Goal: Task Accomplishment & Management: Use online tool/utility

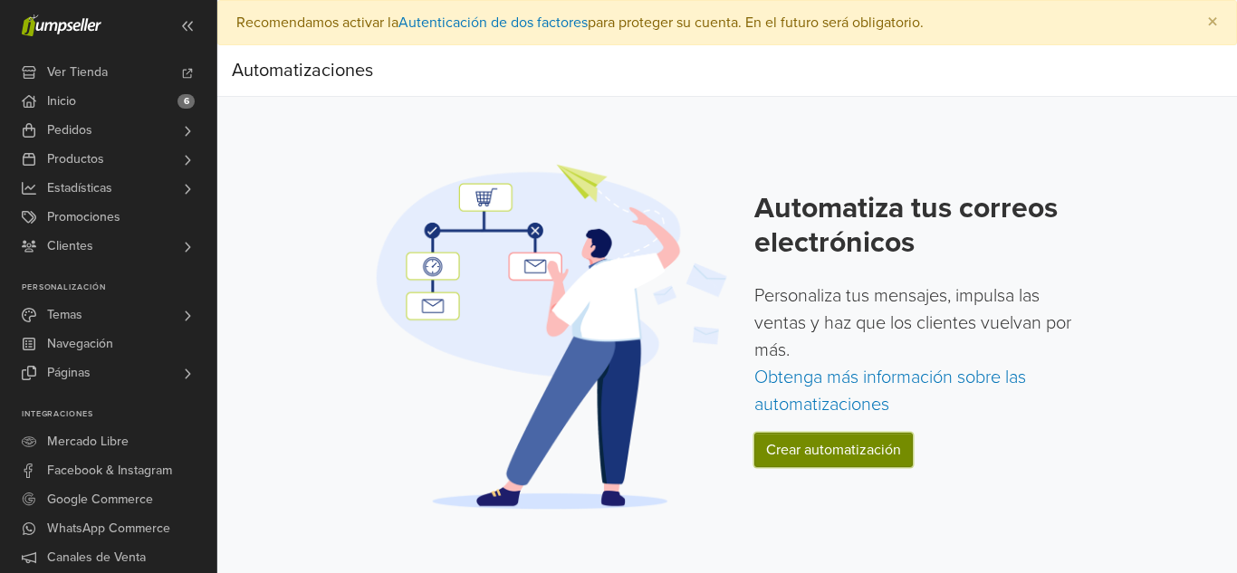
click at [824, 449] on link "Crear automatización" at bounding box center [833, 450] width 158 height 34
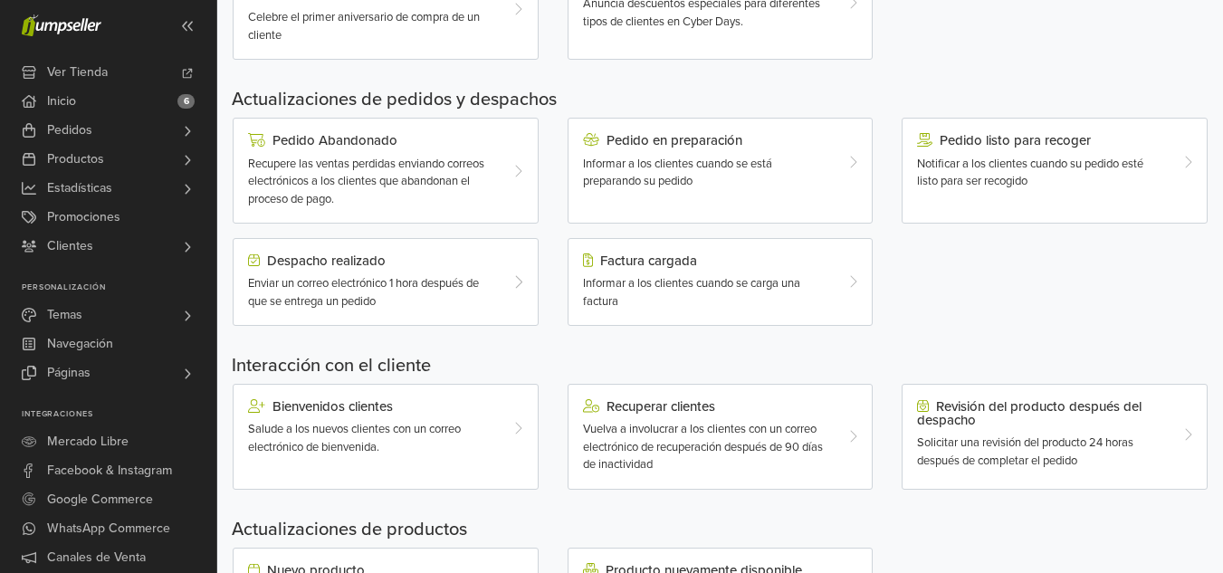
scroll to position [543, 0]
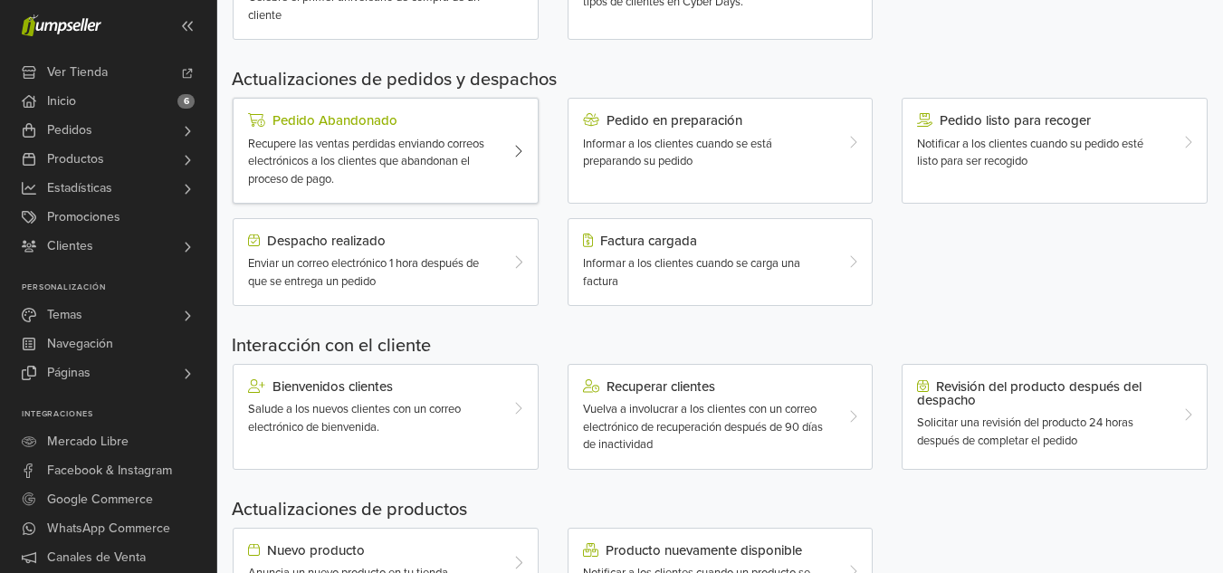
click at [479, 150] on span "Recupere las ventas perdidas enviando correos electrónicos a los clientes que a…" at bounding box center [366, 162] width 236 height 50
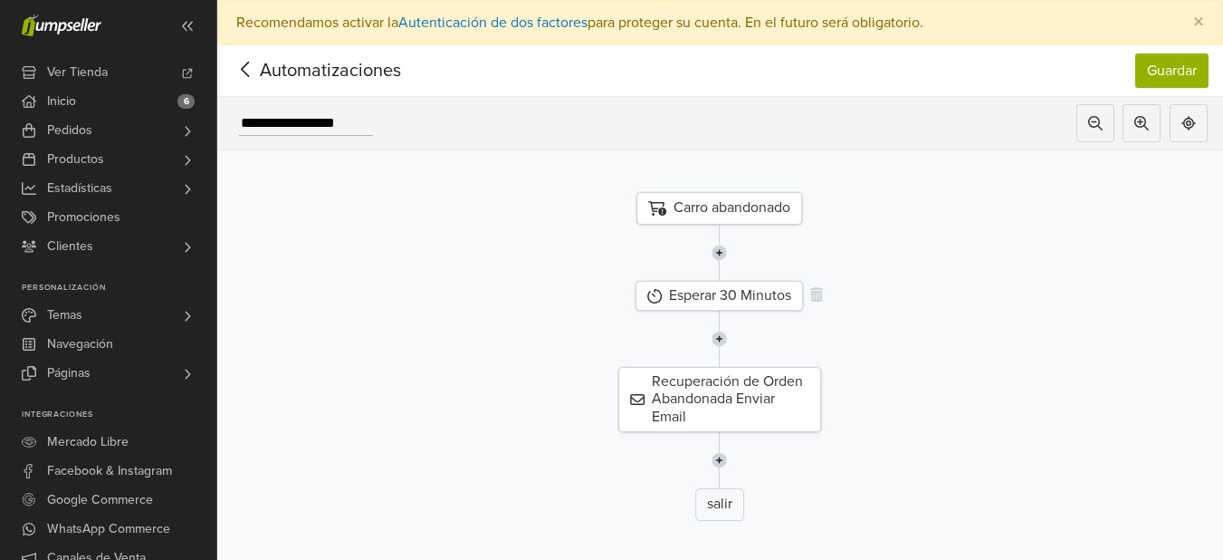
click at [761, 301] on div "Esperar 30 Minutos" at bounding box center [719, 296] width 167 height 30
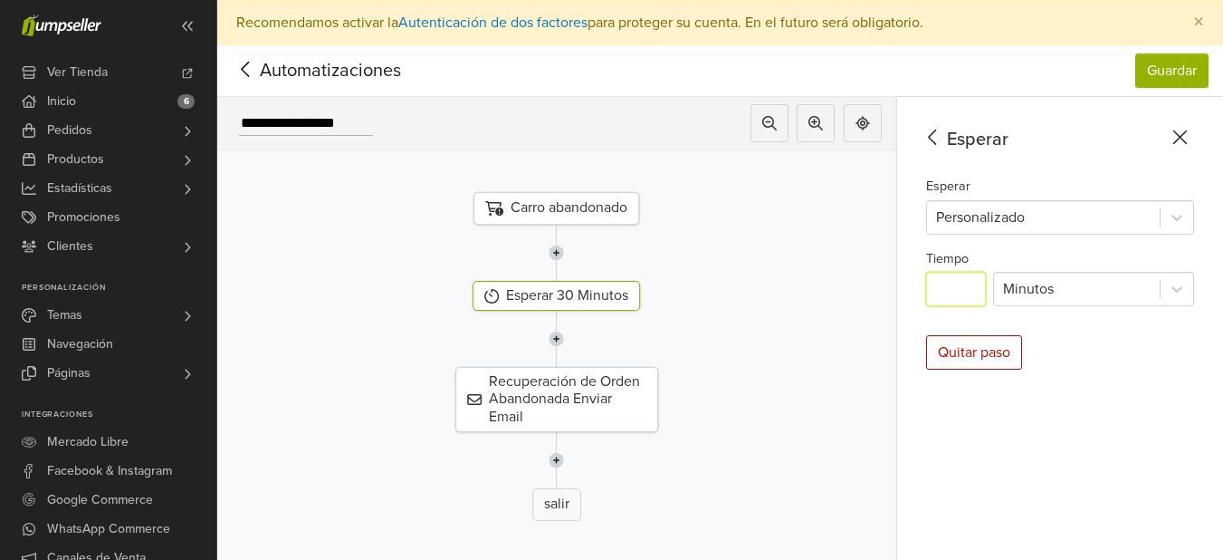
drag, startPoint x: 977, startPoint y: 289, endPoint x: 932, endPoint y: 292, distance: 45.4
click at [932, 292] on div "Esperar Esperar Personalizado Tiempo ** Minutos Quitar paso" at bounding box center [1060, 351] width 326 height 508
drag, startPoint x: 977, startPoint y: 288, endPoint x: 955, endPoint y: 290, distance: 21.8
click at [955, 290] on input "**" at bounding box center [956, 289] width 60 height 34
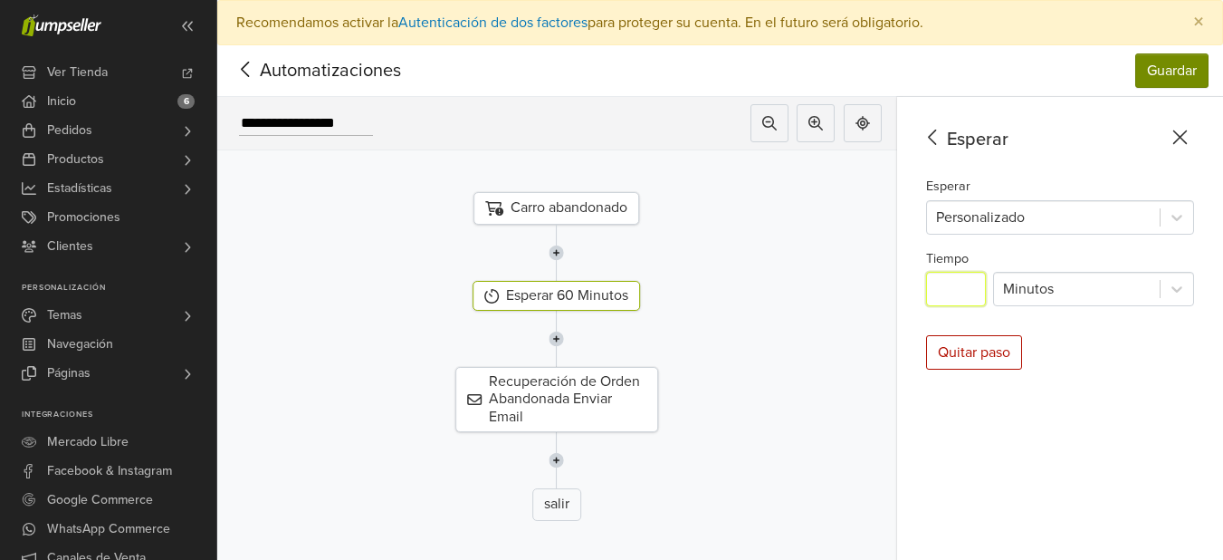
type input "**"
click at [1172, 62] on button "Guardar" at bounding box center [1171, 70] width 73 height 34
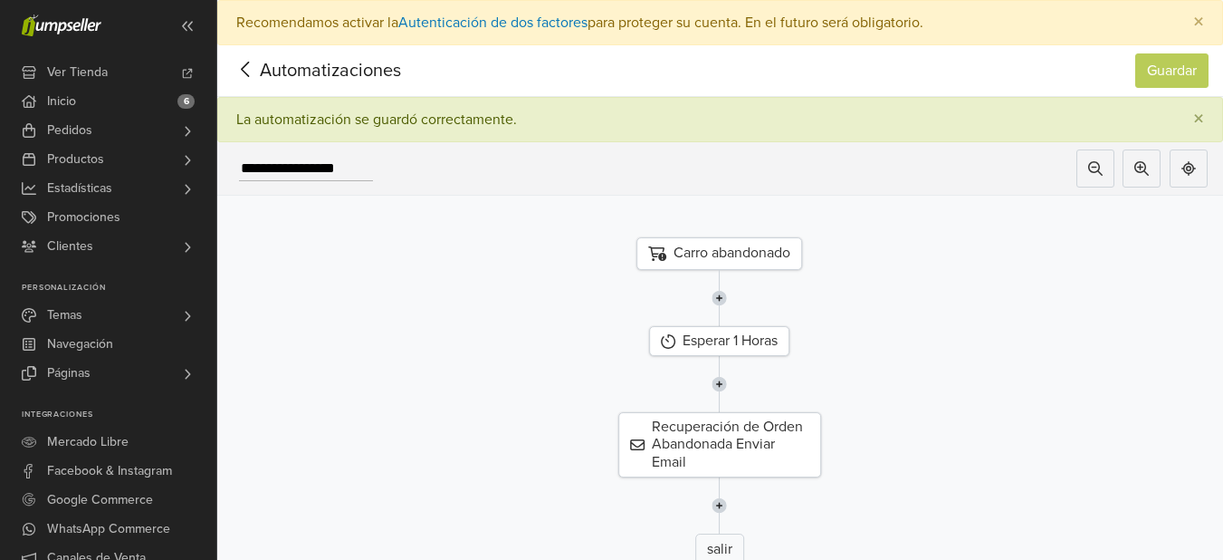
click at [296, 63] on span "Automatizaciones" at bounding box center [302, 70] width 141 height 27
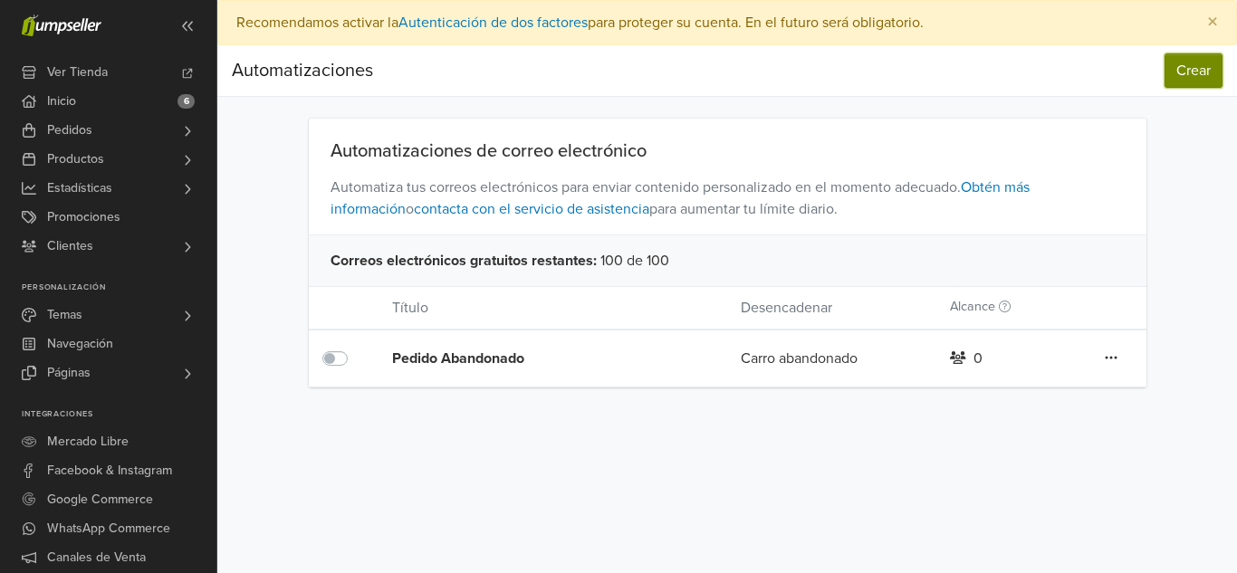
click at [1197, 66] on button "Crear" at bounding box center [1193, 70] width 58 height 34
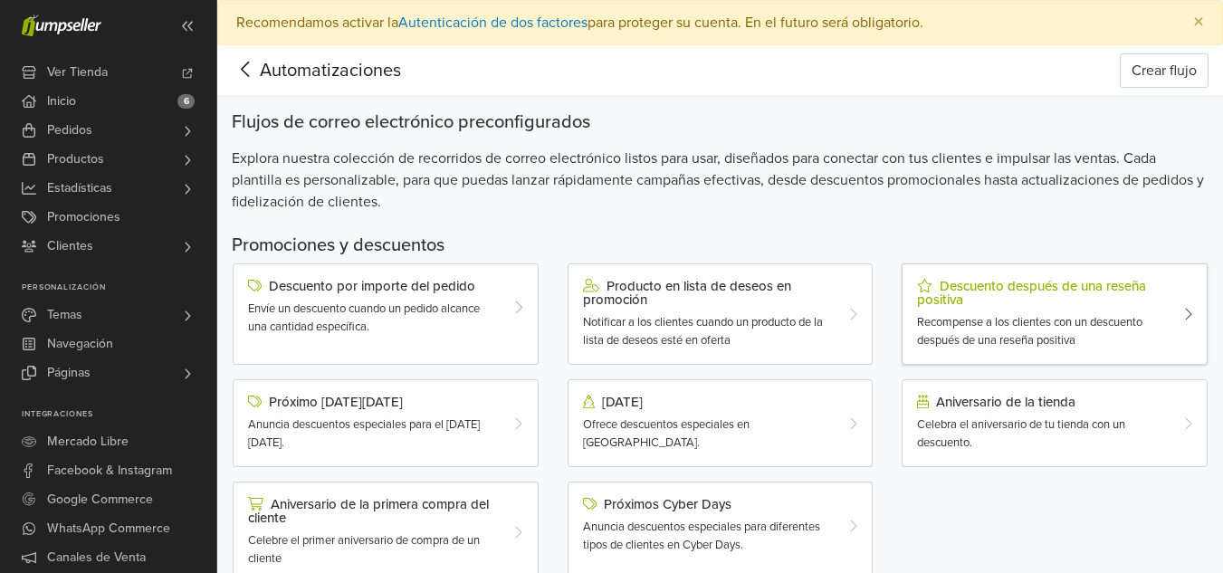
click at [1046, 309] on div "Descuento después de una reseña positiva Recompense a los clientes con un descu…" at bounding box center [1042, 314] width 277 height 71
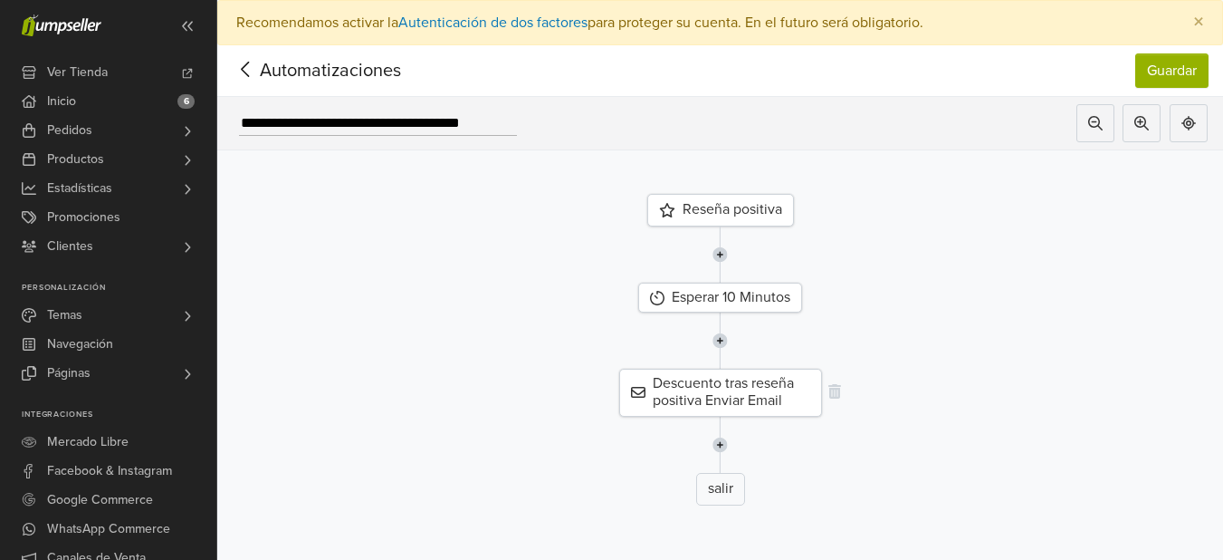
click at [761, 386] on div "Descuento tras reseña positiva Enviar Email" at bounding box center [720, 391] width 203 height 47
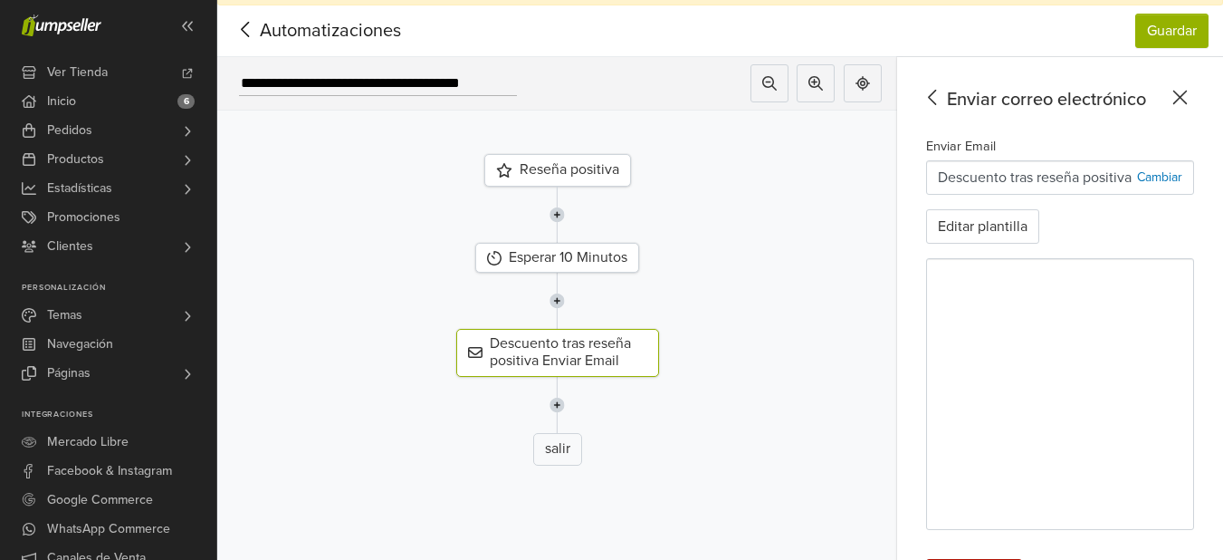
scroll to position [73, 0]
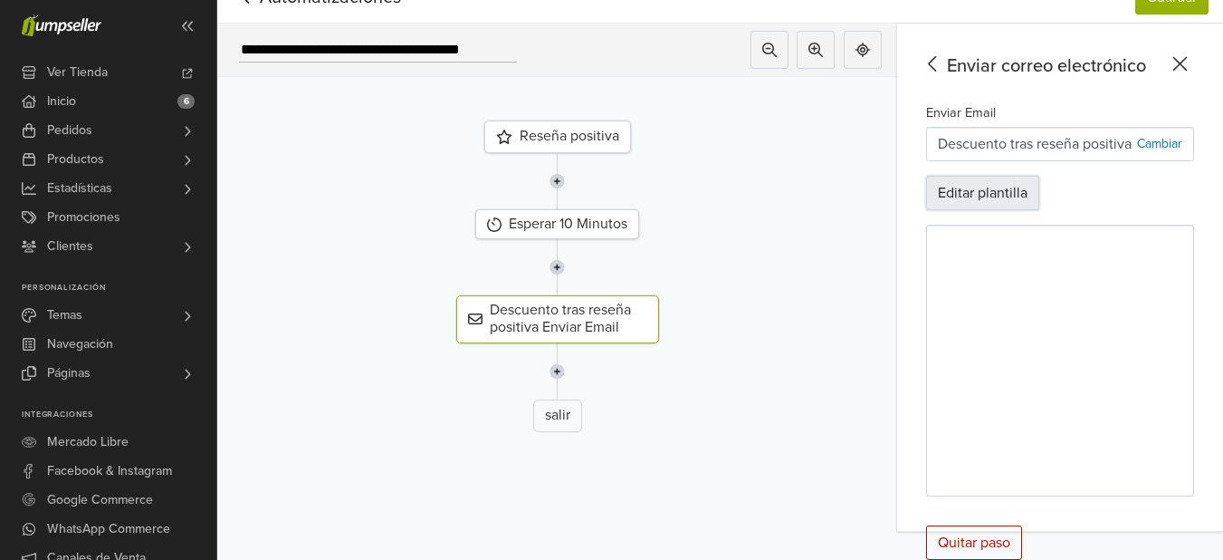
click at [991, 203] on button "Editar plantilla" at bounding box center [982, 193] width 113 height 34
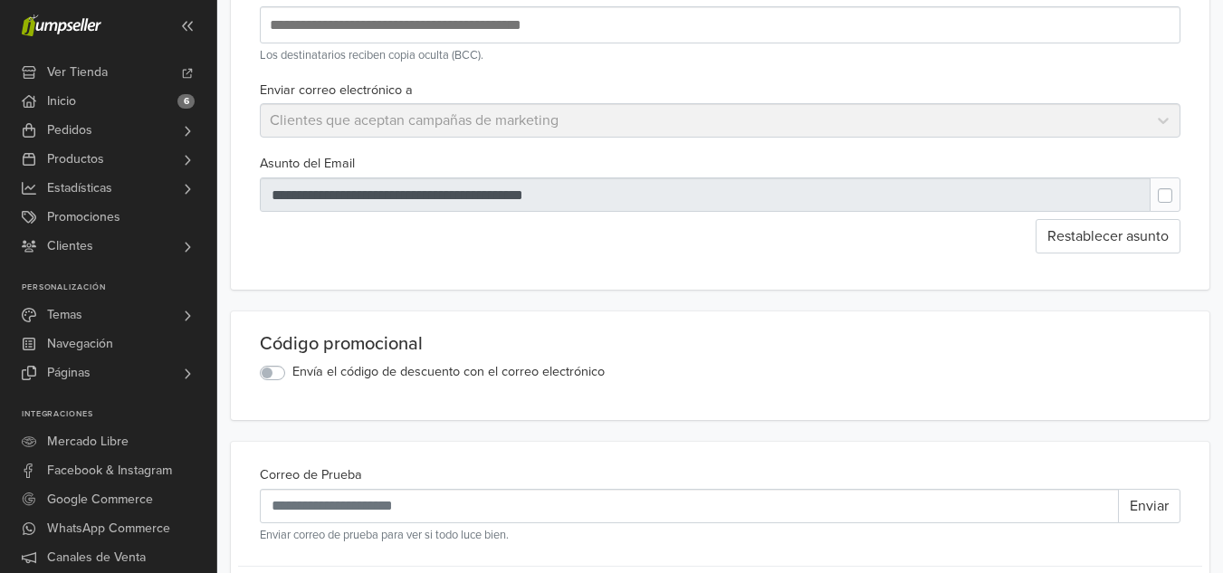
scroll to position [272, 0]
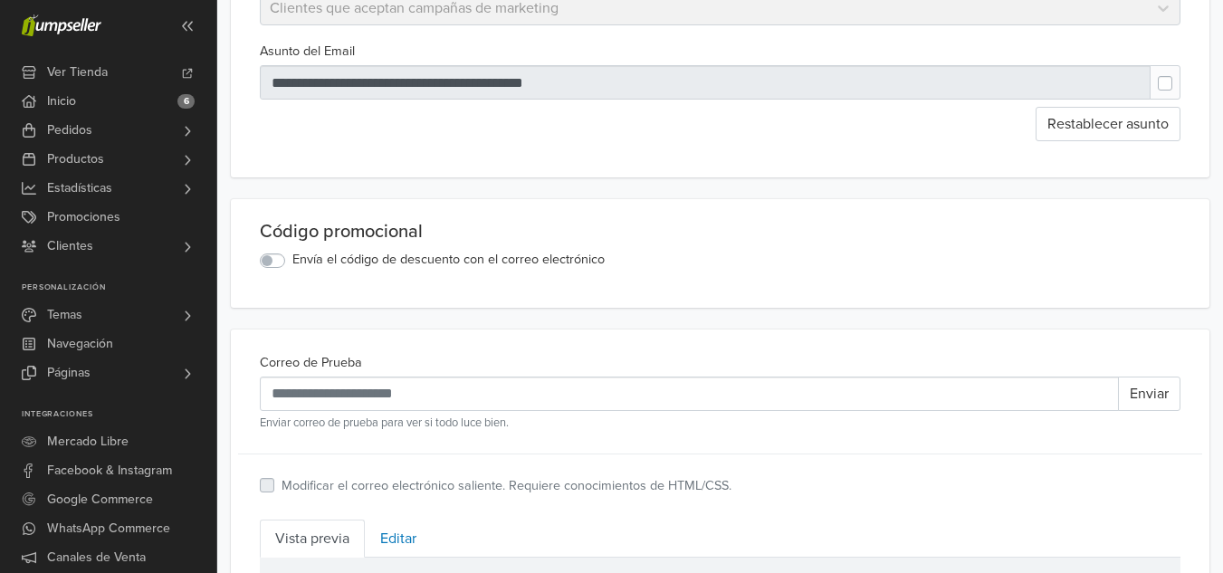
click at [292, 262] on label "Envía el código de descuento con el correo electrónico" at bounding box center [448, 260] width 312 height 20
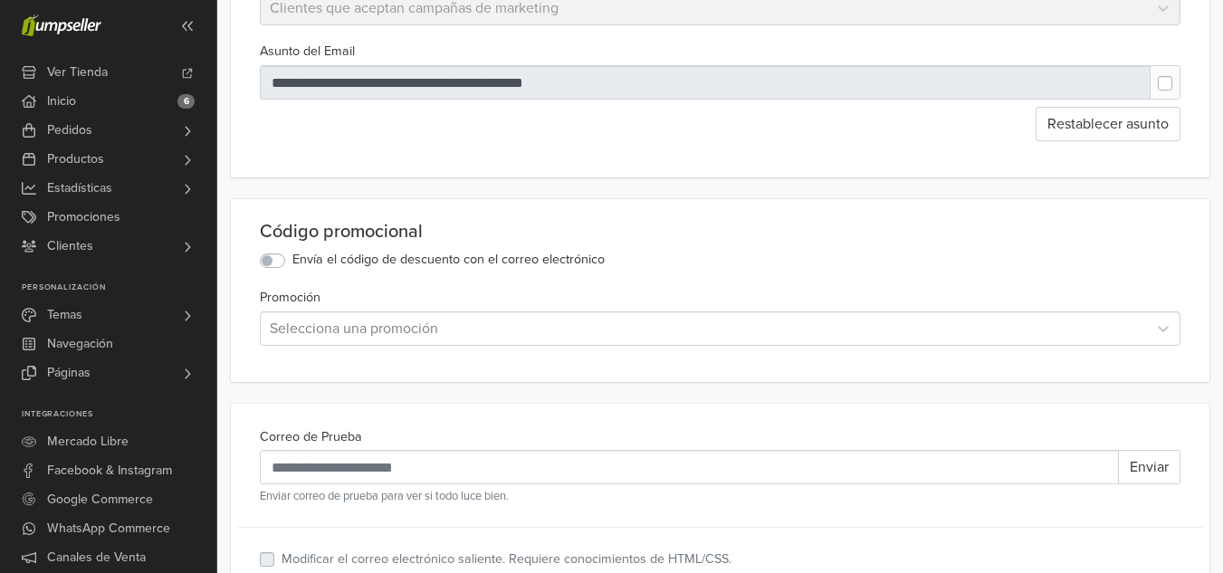
click at [524, 317] on div "Selecciona una promoción" at bounding box center [704, 328] width 886 height 33
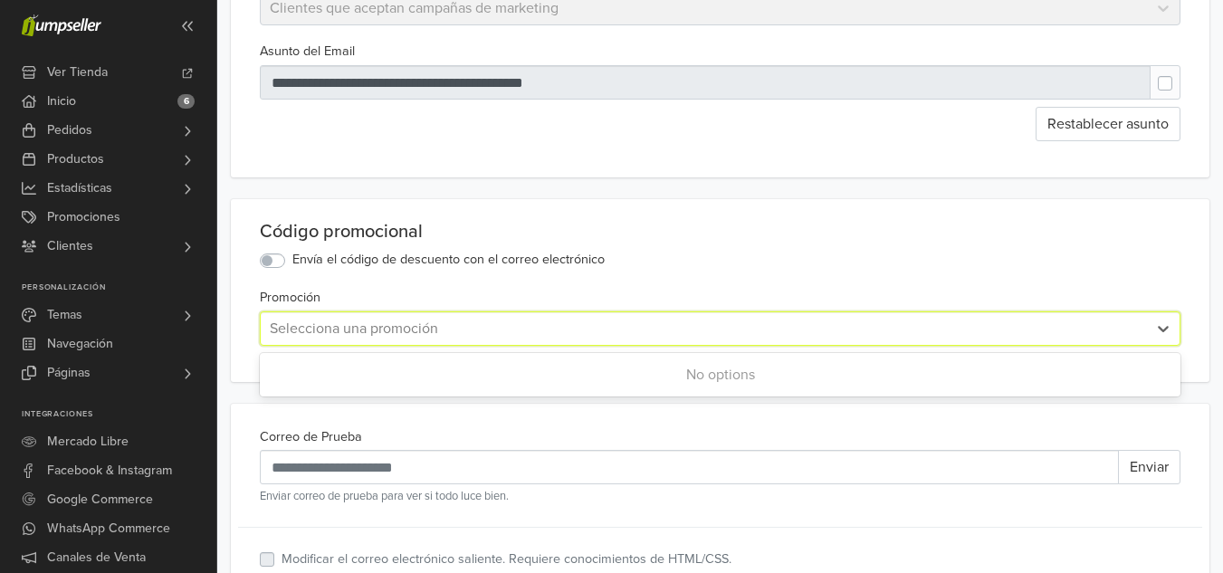
click at [593, 370] on div "No options" at bounding box center [720, 375] width 921 height 36
click at [612, 366] on div "No options" at bounding box center [720, 375] width 921 height 36
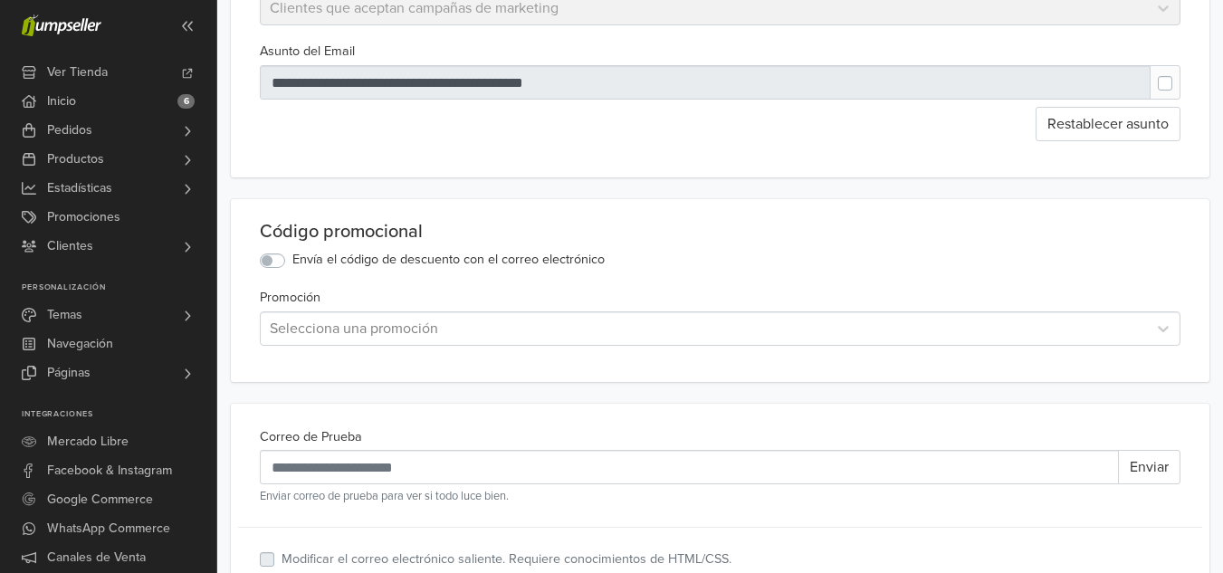
click at [743, 289] on div "Promoción Selecciona una promoción" at bounding box center [720, 316] width 921 height 60
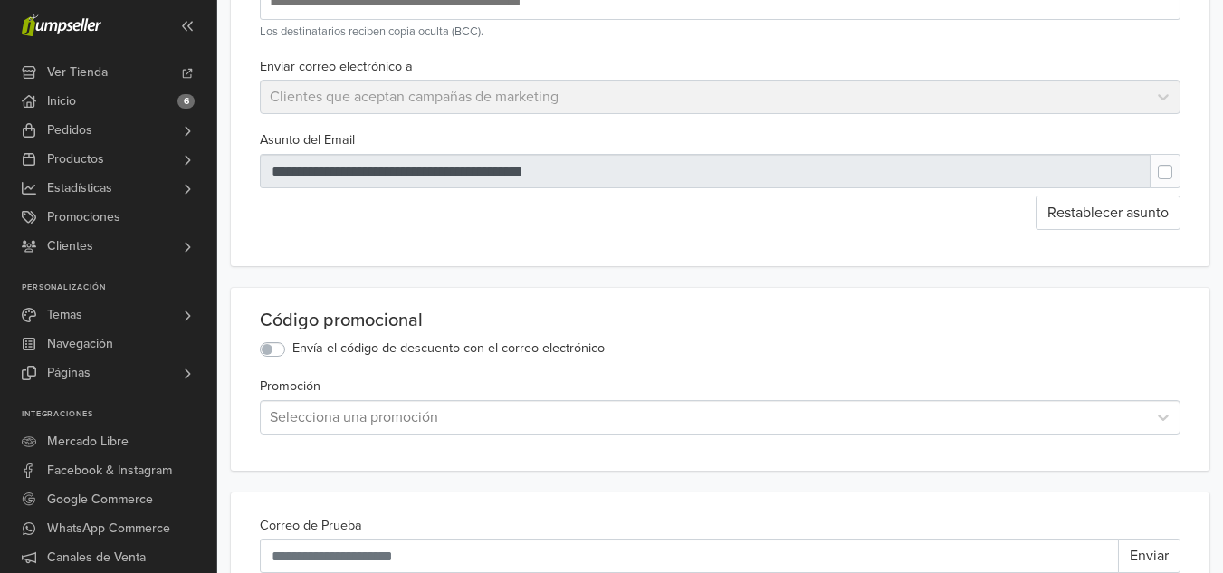
scroll to position [177, 0]
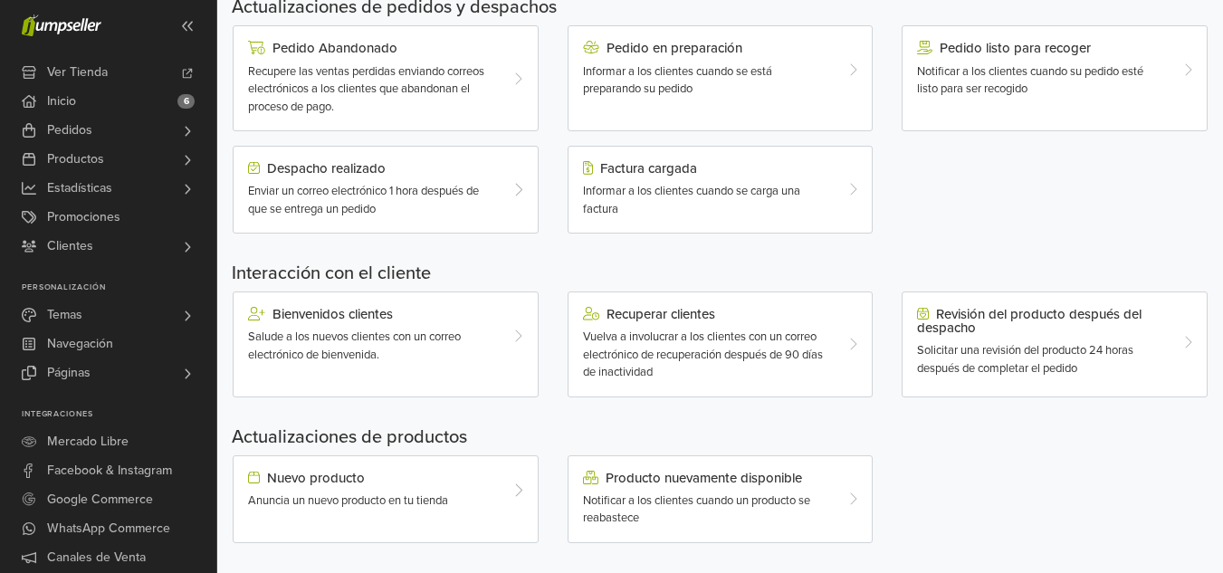
scroll to position [629, 0]
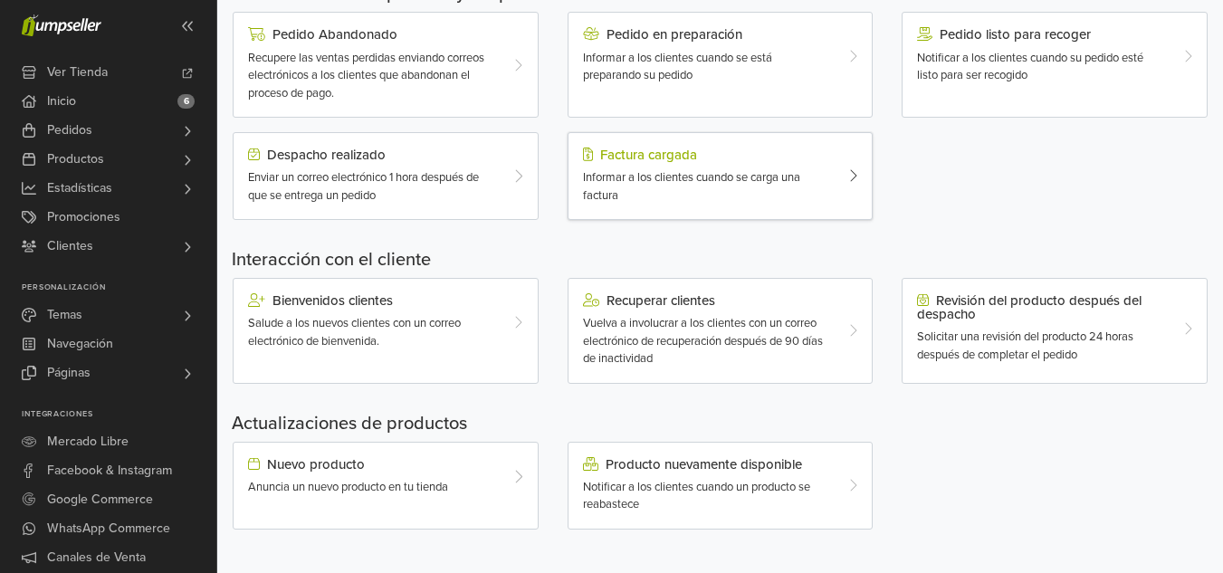
click at [677, 173] on span "Informar a los clientes cuando se carga una factura" at bounding box center [691, 186] width 217 height 33
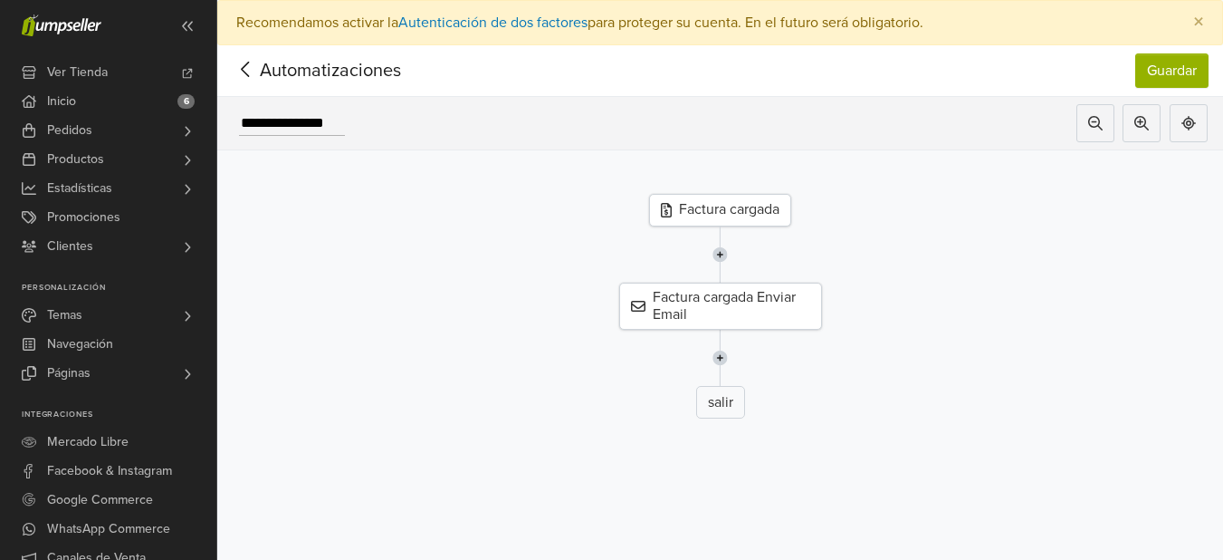
click at [707, 210] on div "Factura cargada" at bounding box center [720, 210] width 142 height 33
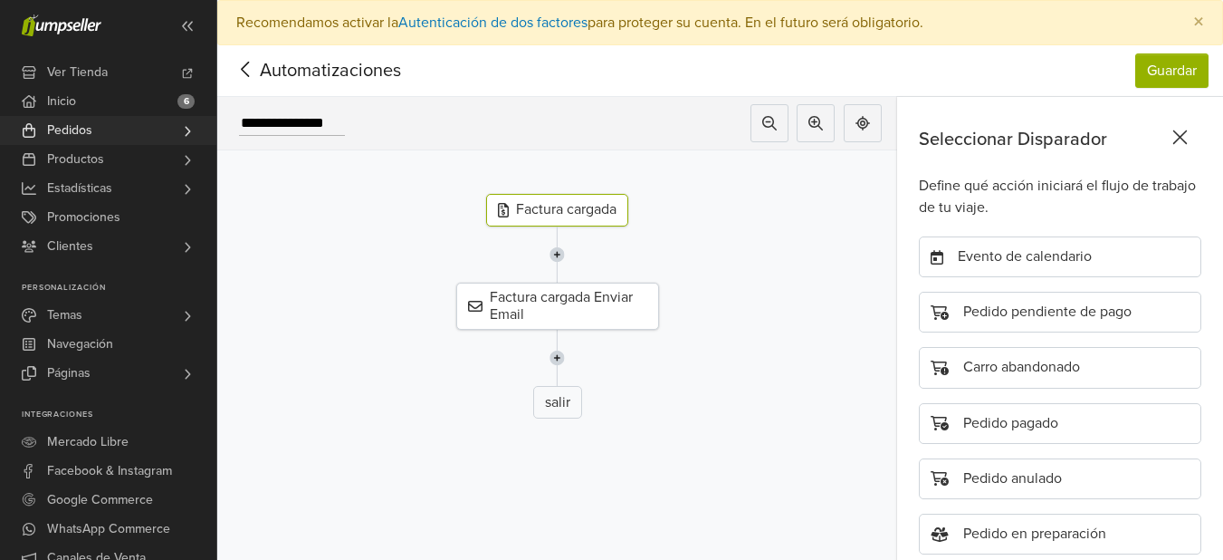
click at [94, 129] on link "Pedidos" at bounding box center [108, 130] width 216 height 29
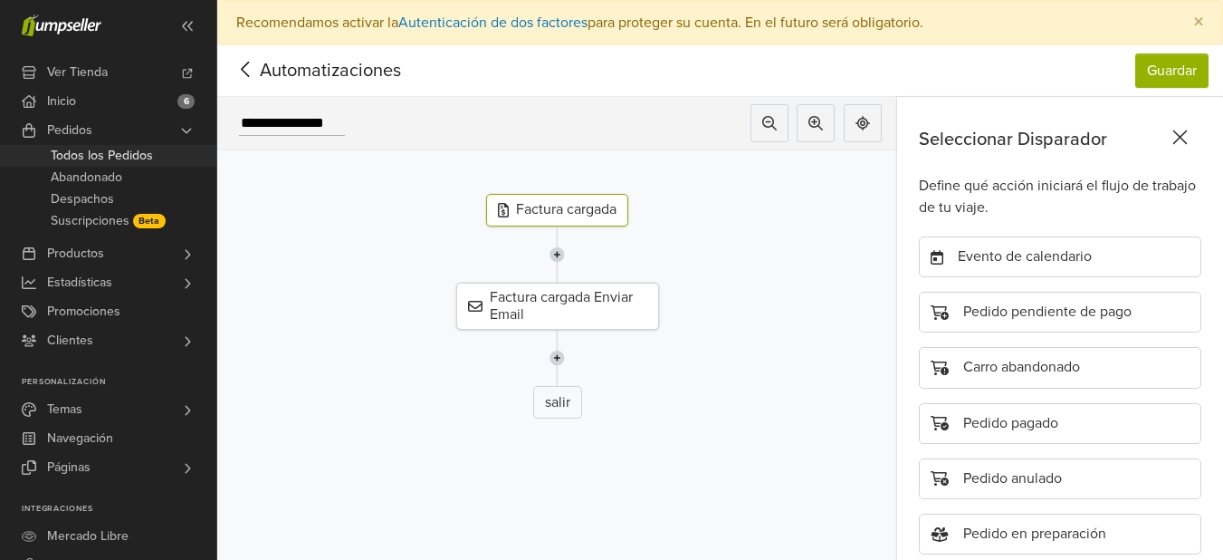
click at [86, 154] on span "Todos los Pedidos" at bounding box center [102, 156] width 102 height 22
